Goal: Information Seeking & Learning: Learn about a topic

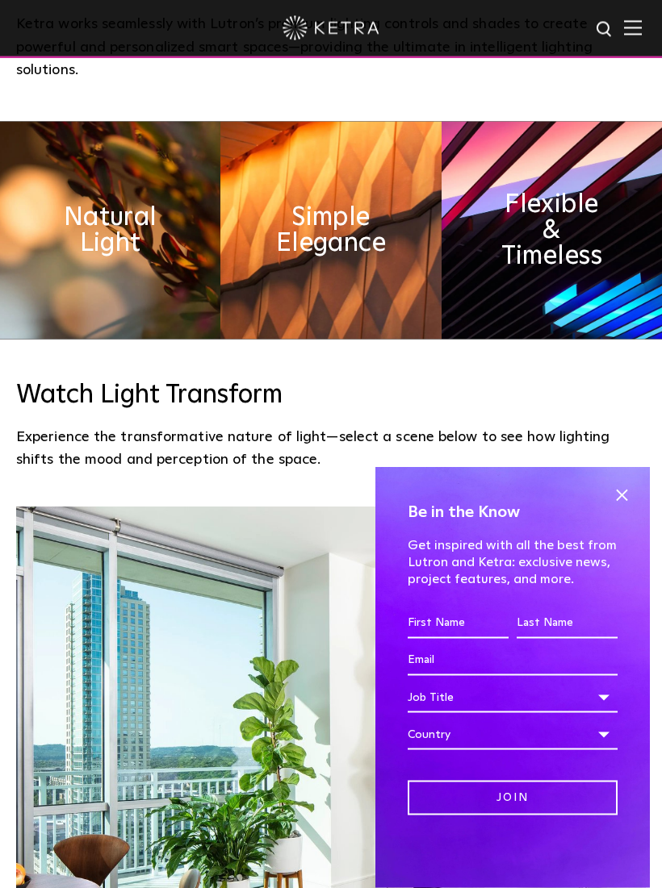
scroll to position [962, 0]
click at [626, 508] on span at bounding box center [621, 495] width 24 height 24
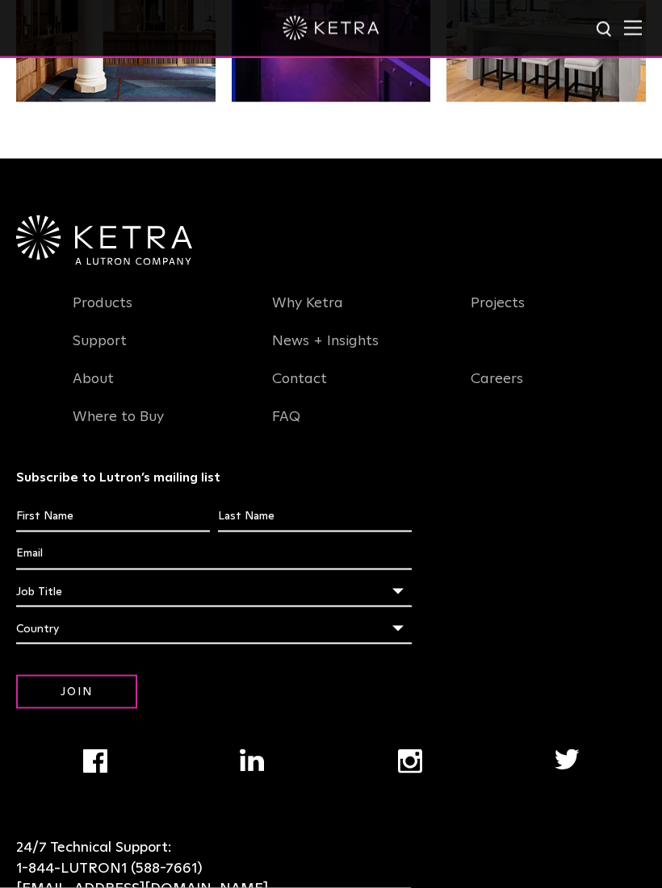
scroll to position [2931, 0]
click at [98, 331] on link "Products" at bounding box center [103, 312] width 60 height 37
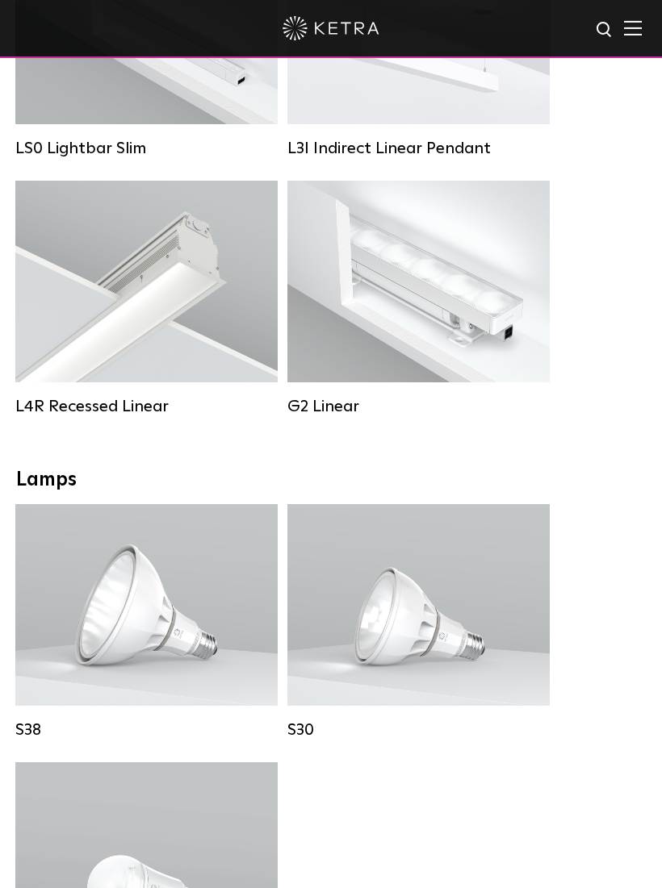
scroll to position [972, 0]
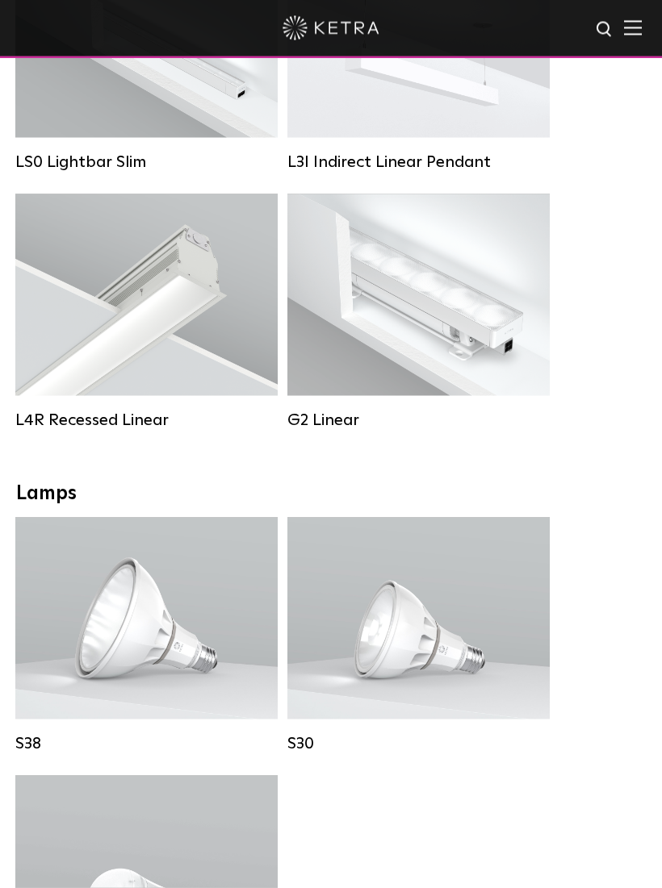
click at [240, 619] on p "Lumen Output: 1100 Colors: White / Black Base Type: E26 Edison Base / GU24 Beam…" at bounding box center [146, 620] width 198 height 122
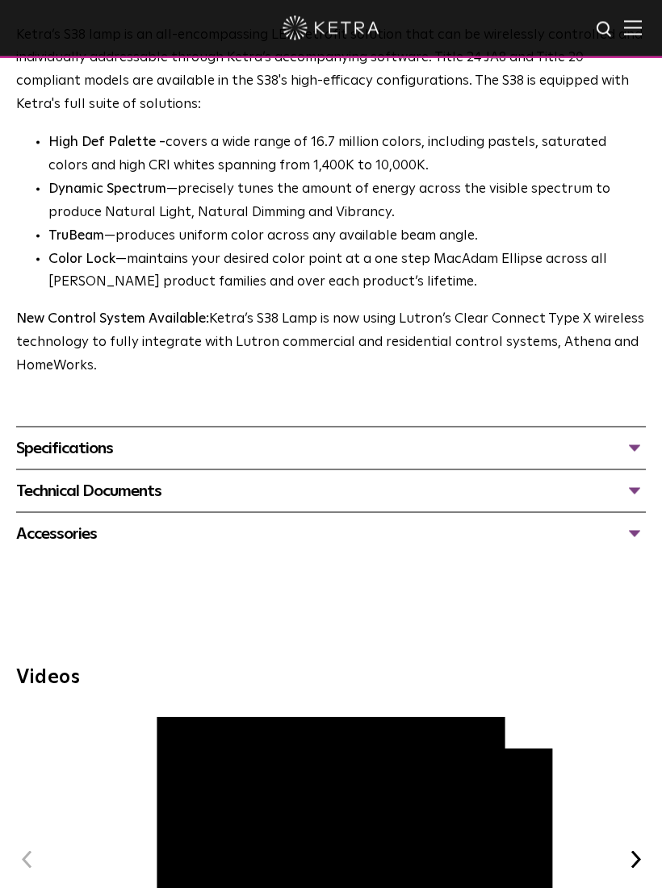
scroll to position [925, 0]
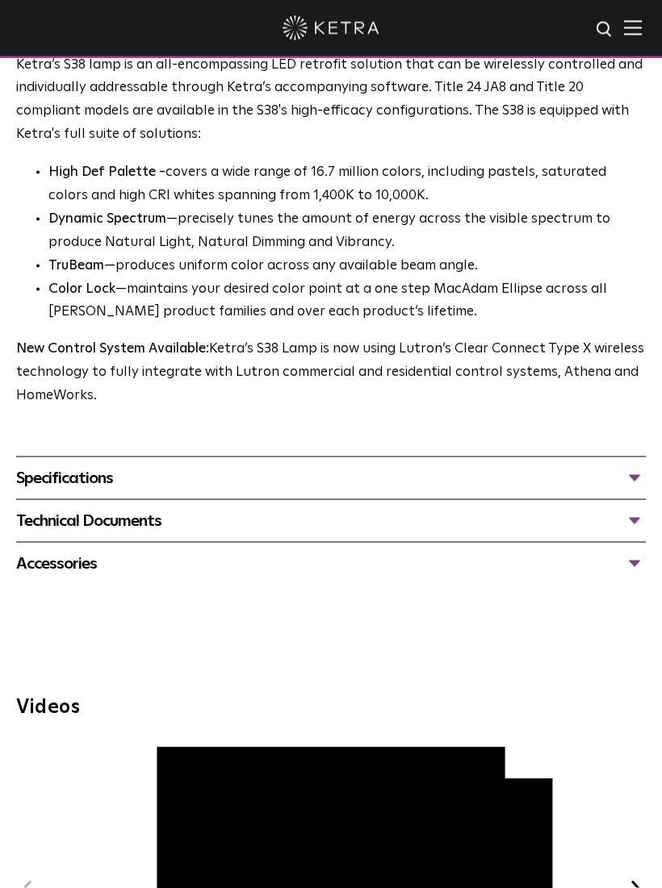
click at [629, 466] on div "Specifications" at bounding box center [330, 479] width 629 height 26
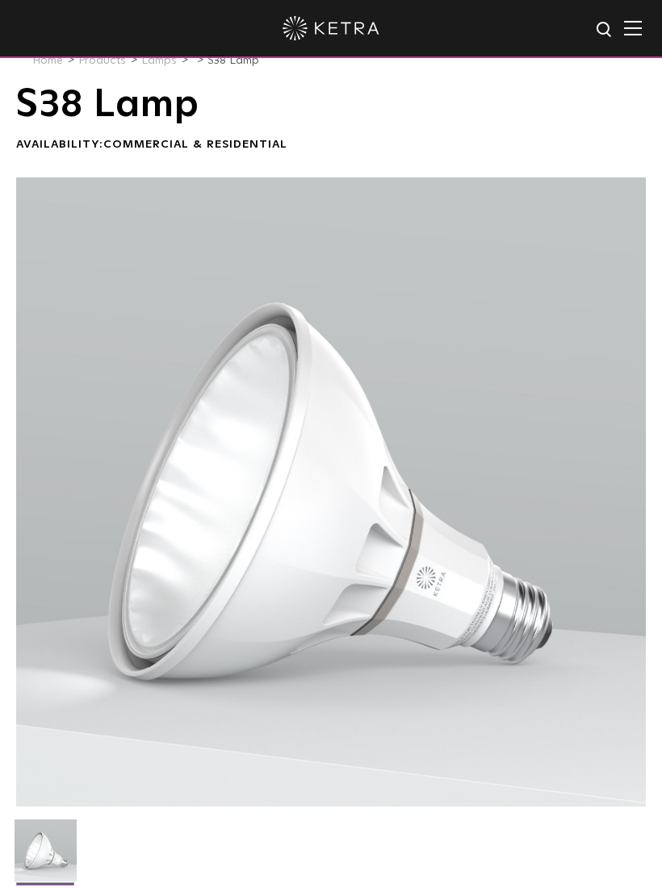
scroll to position [0, 0]
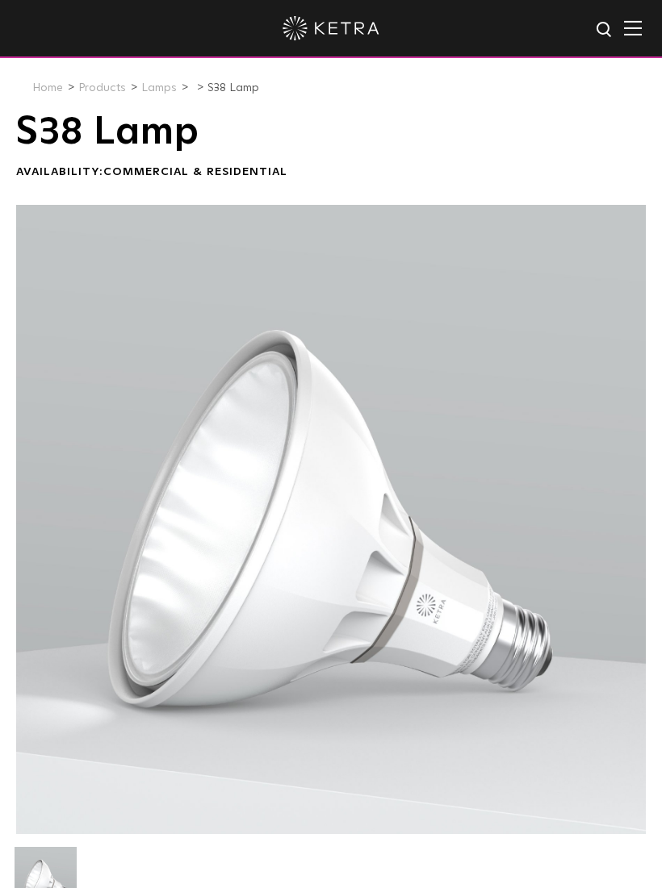
click at [610, 27] on img at bounding box center [605, 30] width 20 height 20
click at [624, 31] on img at bounding box center [633, 27] width 18 height 15
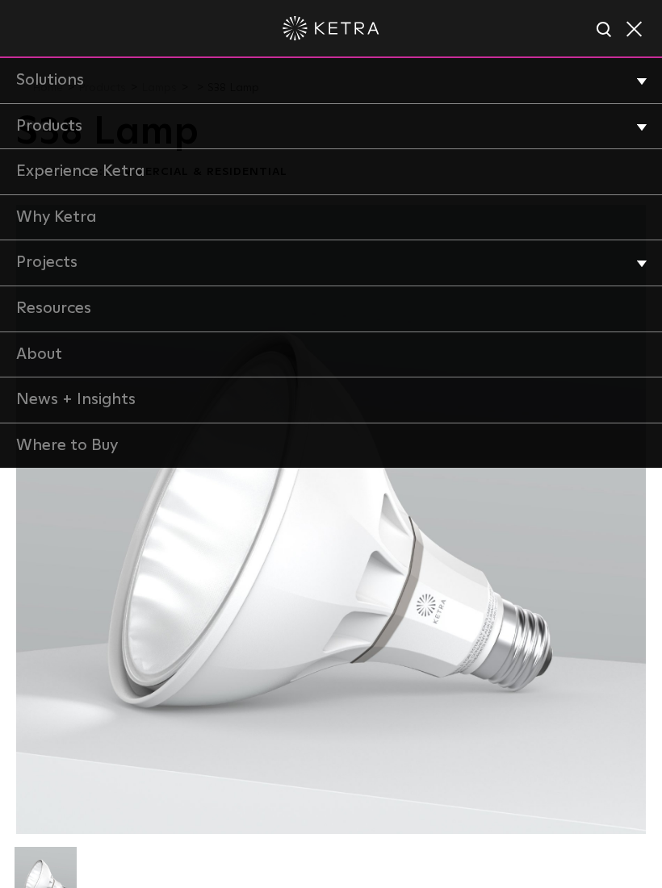
click at [588, 448] on link "Where to Buy" at bounding box center [331, 446] width 662 height 45
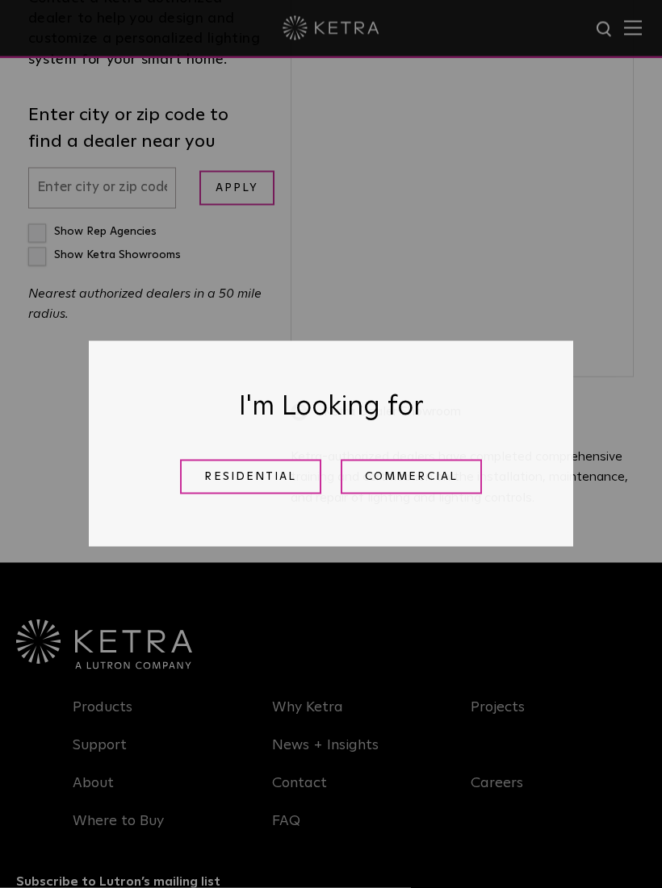
scroll to position [509, 0]
click at [632, 34] on div "I'm Looking for Residential Commercial" at bounding box center [331, 444] width 662 height 888
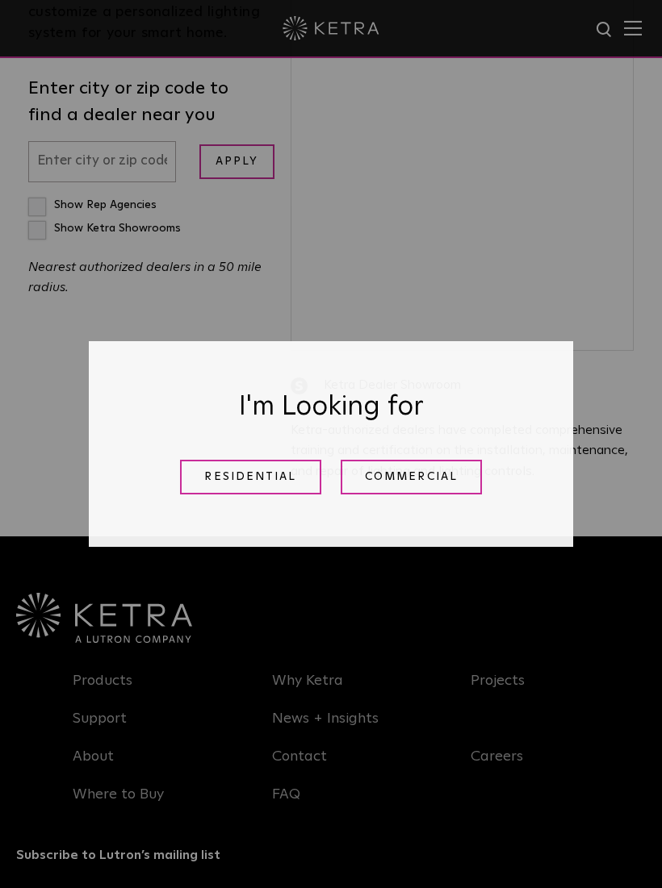
scroll to position [538, 0]
